Goal: Navigation & Orientation: Find specific page/section

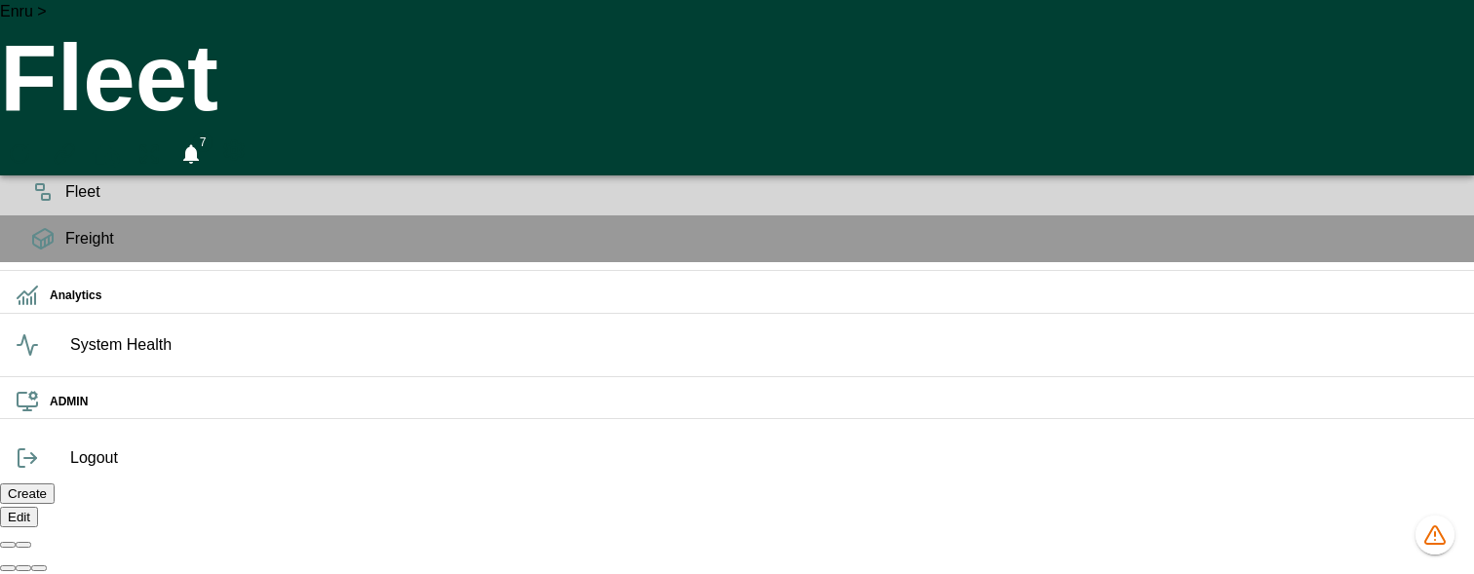
scroll to position [0, 38840]
click at [199, 145] on icon "button" at bounding box center [191, 154] width 16 height 19
